Goal: Navigation & Orientation: Find specific page/section

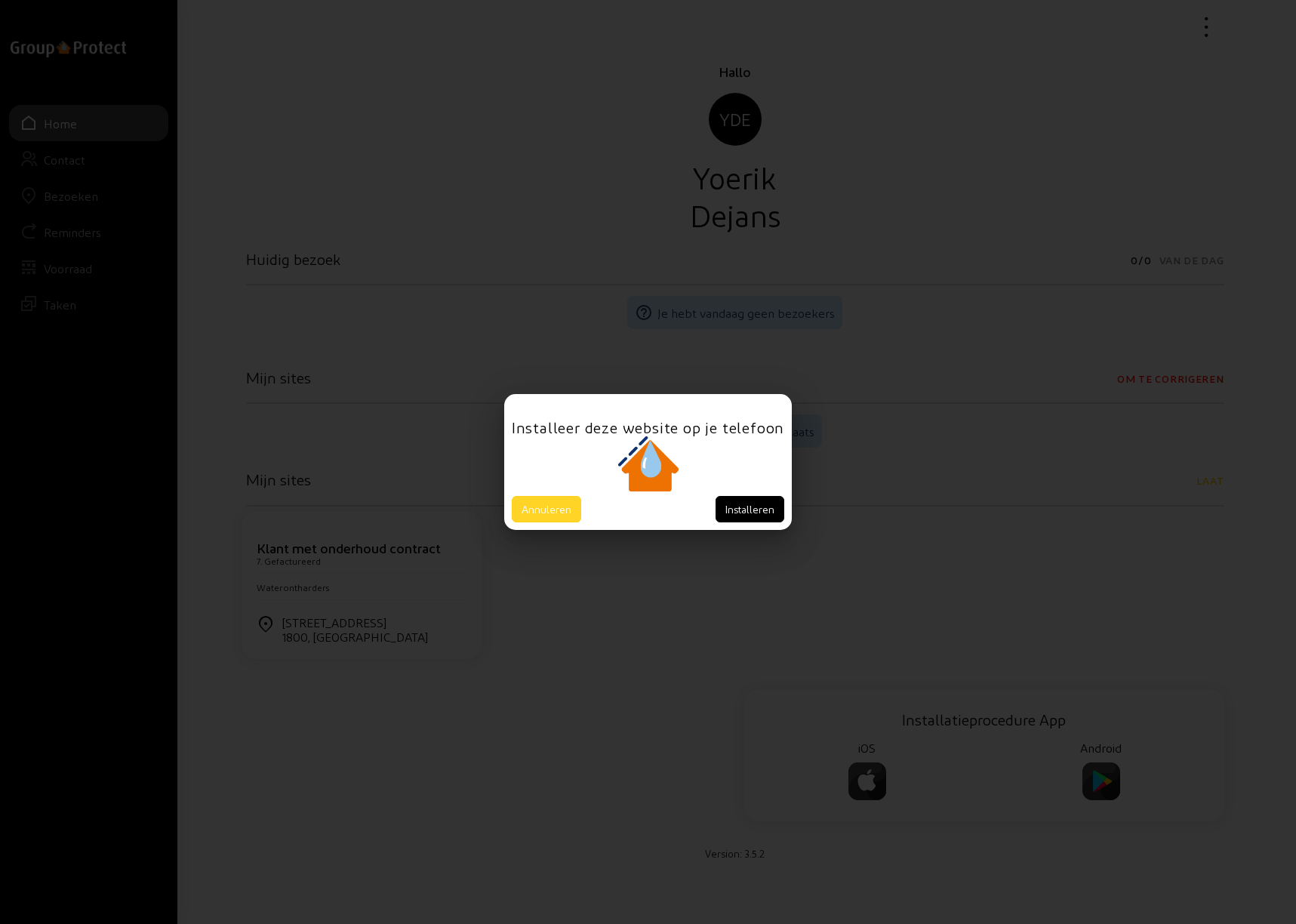
click at [537, 508] on button "Annuleren" at bounding box center [546, 508] width 69 height 27
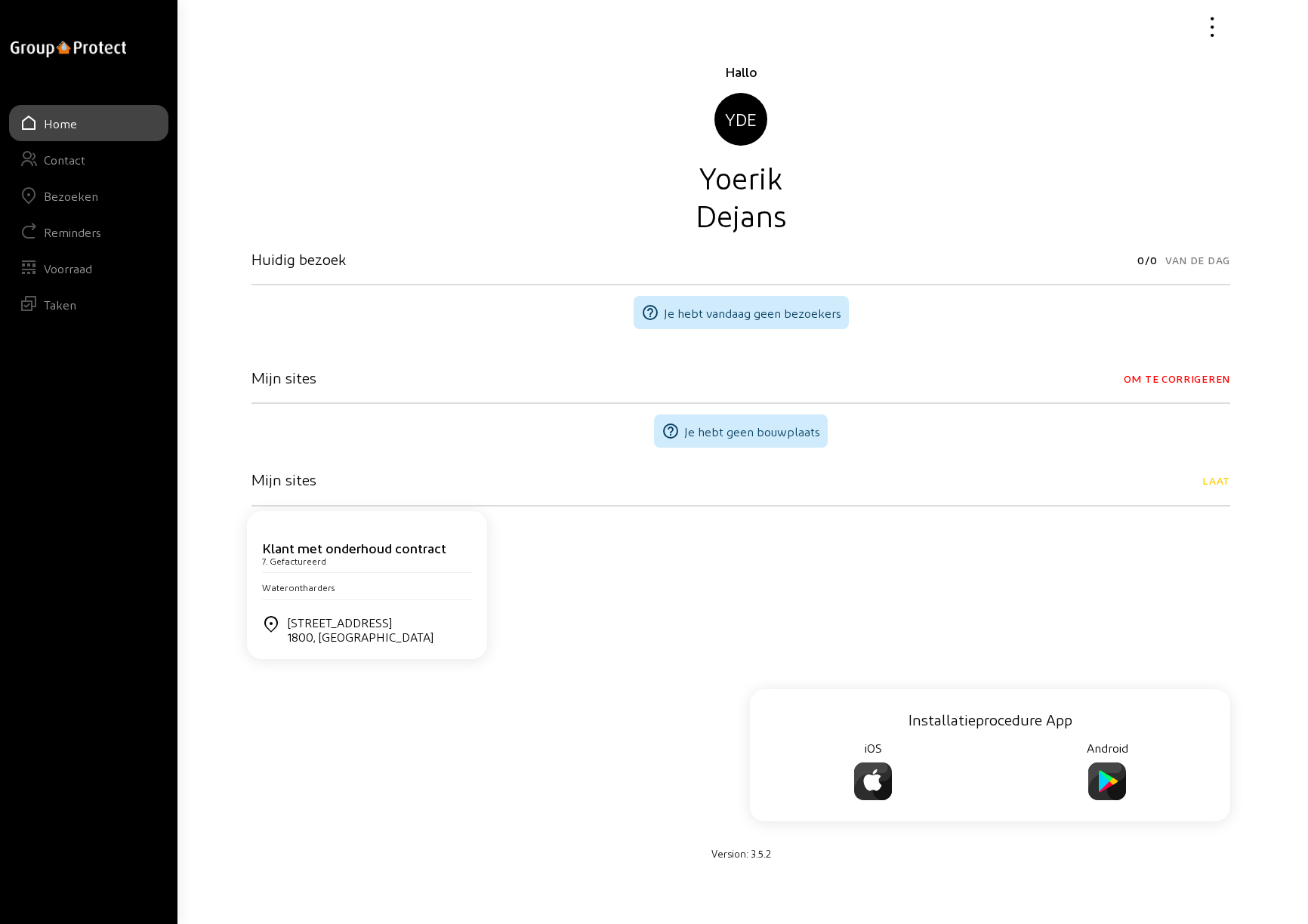
click at [78, 201] on div "Bezoeken" at bounding box center [70, 196] width 54 height 14
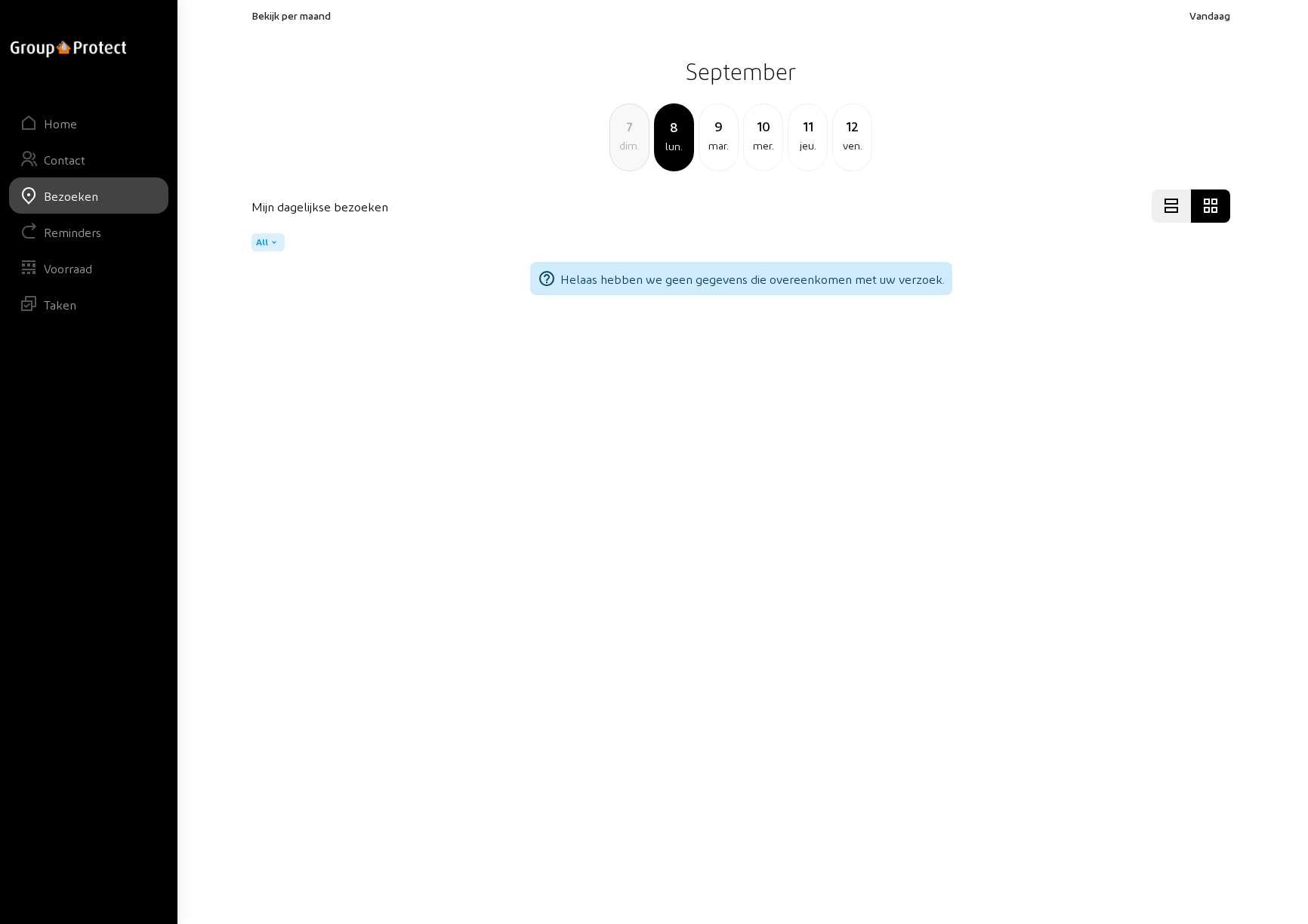
click at [302, 14] on span "Bekijk per maand" at bounding box center [291, 15] width 79 height 13
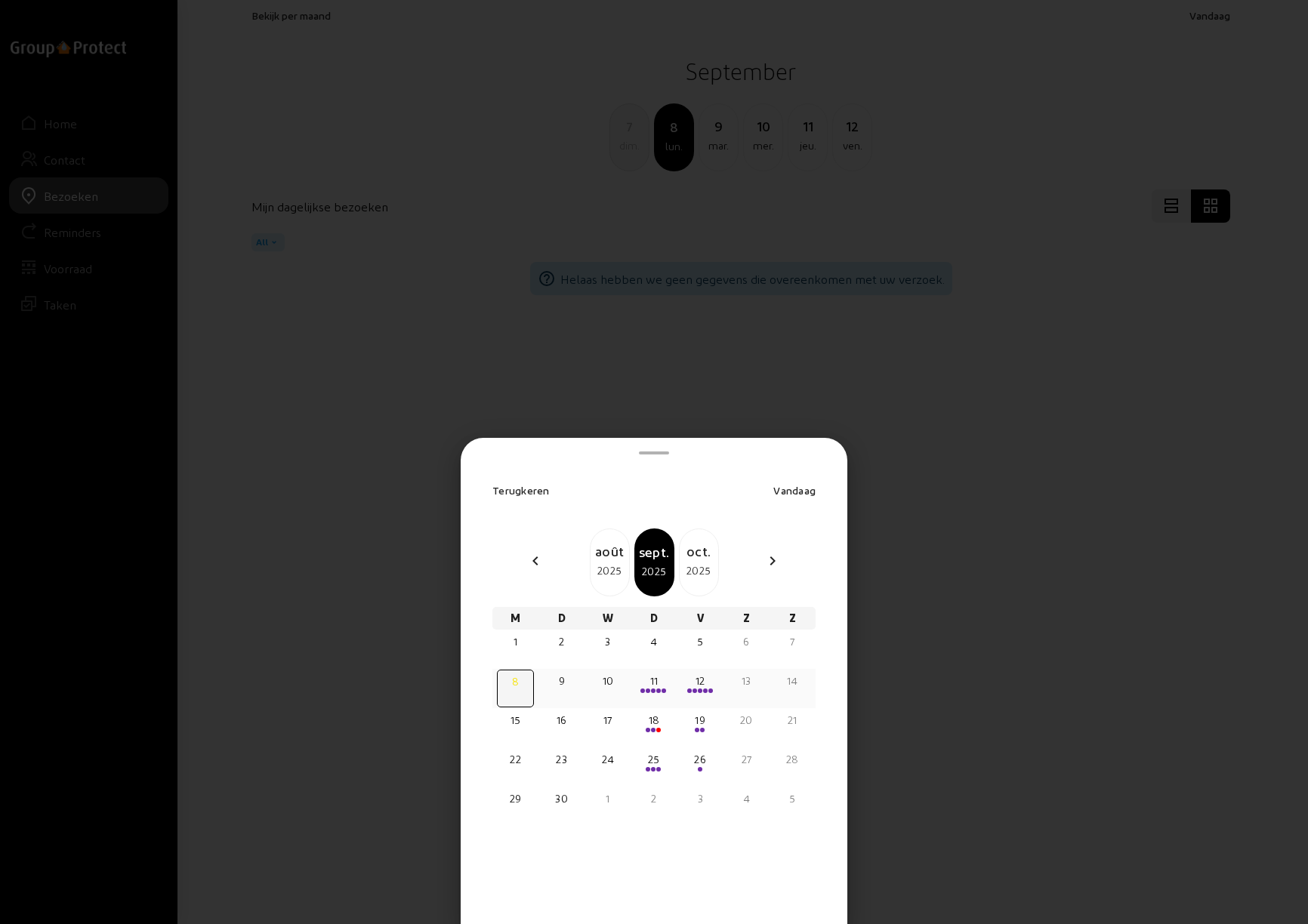
click at [655, 690] on div at bounding box center [653, 691] width 34 height 5
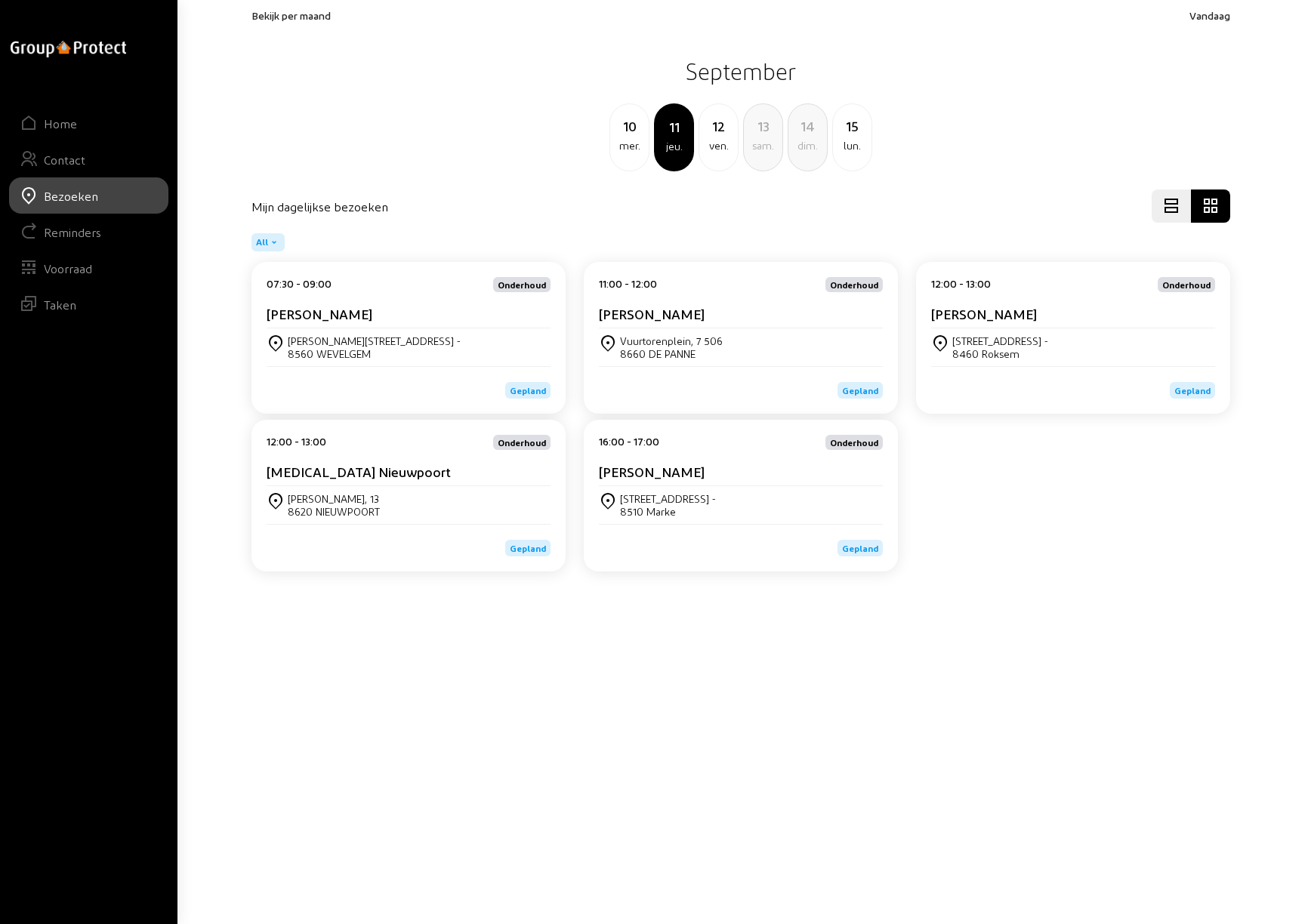
click at [719, 133] on div "12" at bounding box center [718, 126] width 39 height 21
